Goal: Check status: Check status

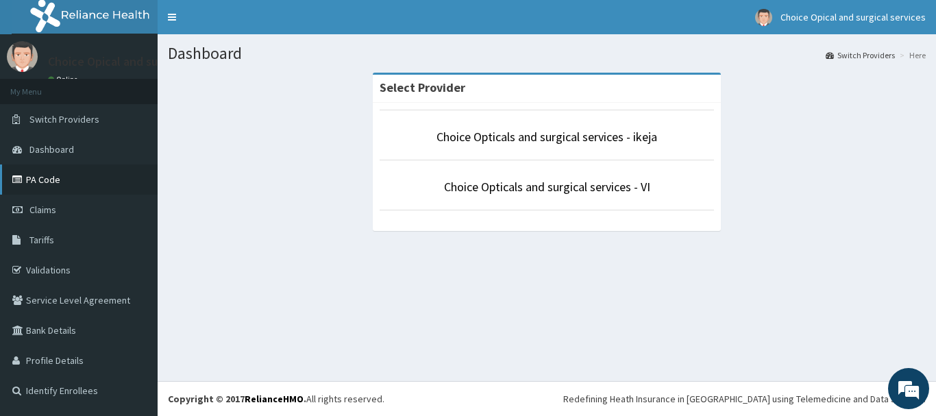
click at [57, 179] on link "PA Code" at bounding box center [79, 179] width 158 height 30
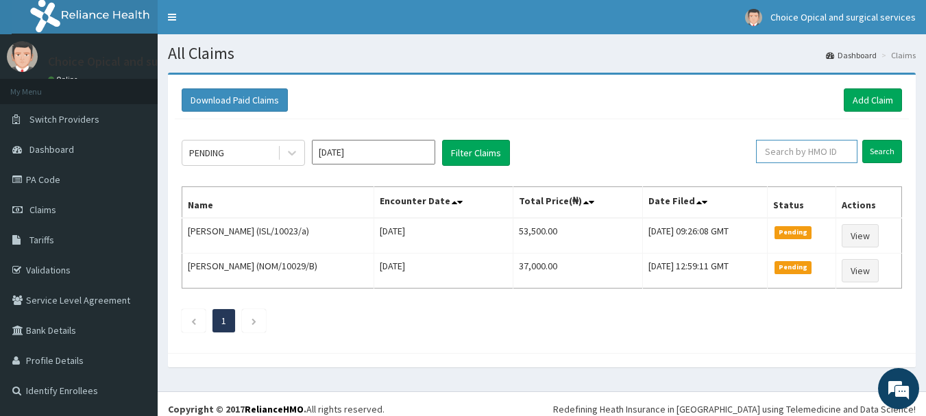
click at [797, 155] on input "text" at bounding box center [806, 151] width 101 height 23
paste input "HLP/10001/C"
type input "HLP/10001/C"
click at [871, 149] on input "Search" at bounding box center [882, 151] width 40 height 23
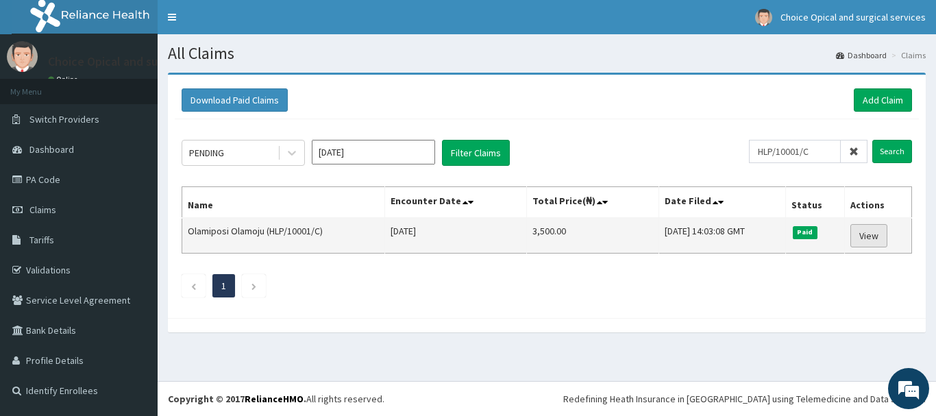
click at [867, 238] on link "View" at bounding box center [868, 235] width 37 height 23
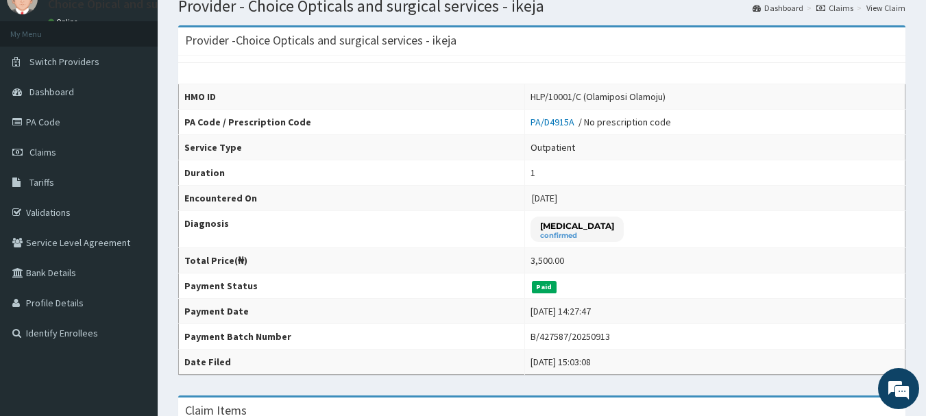
scroll to position [43, 0]
